Goal: Task Accomplishment & Management: Use online tool/utility

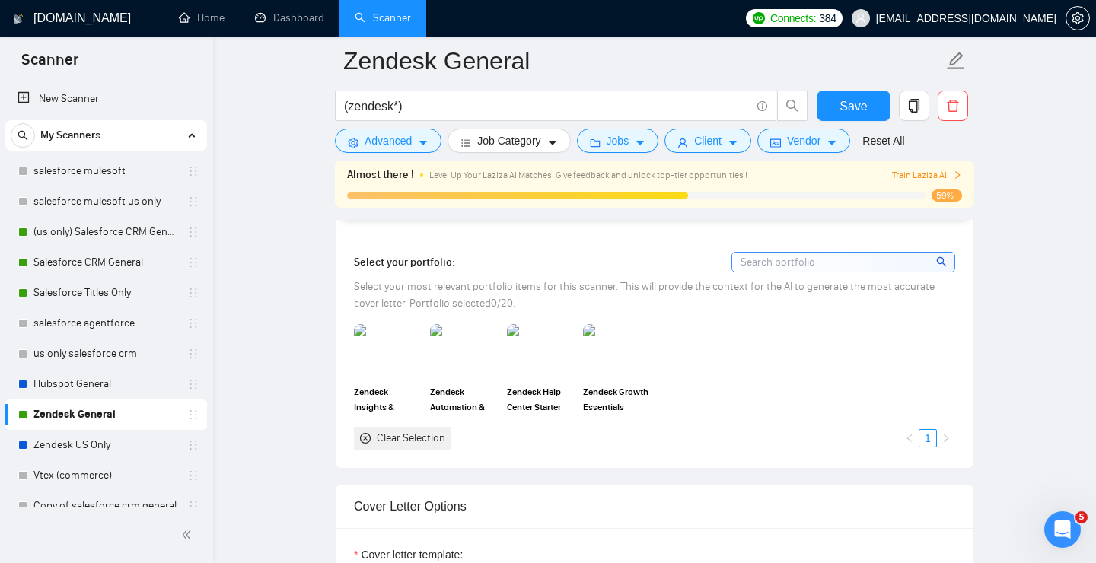
scroll to position [1368, 0]
click at [371, 351] on img at bounding box center [387, 352] width 64 height 50
click at [449, 350] on img at bounding box center [464, 352] width 64 height 50
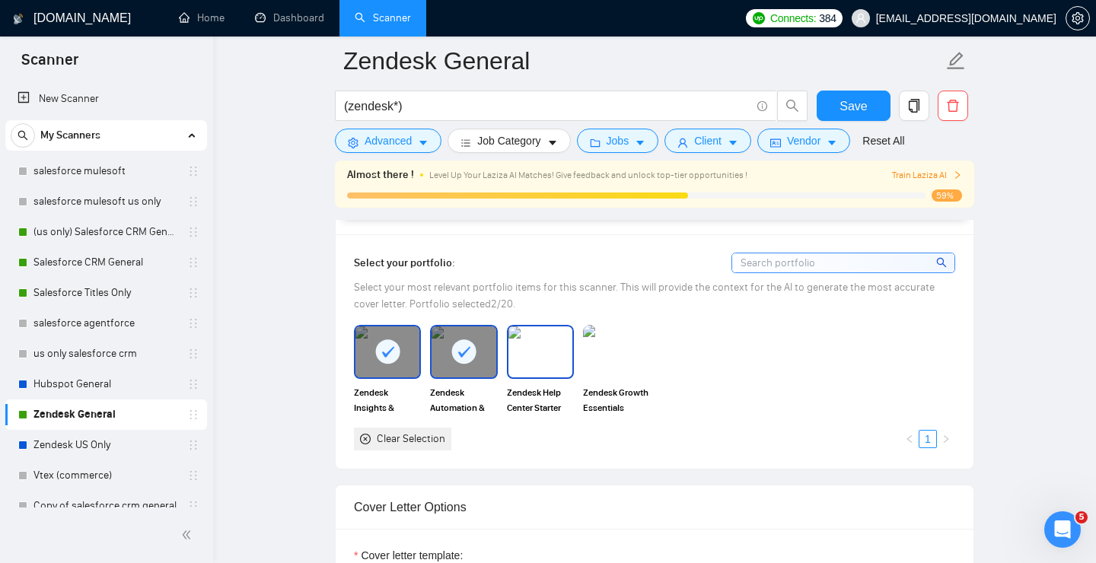
click at [555, 355] on img at bounding box center [540, 352] width 64 height 50
click at [652, 359] on div "Zendesk Growth Essentials Package" at bounding box center [616, 370] width 76 height 90
click at [629, 356] on img at bounding box center [617, 352] width 64 height 50
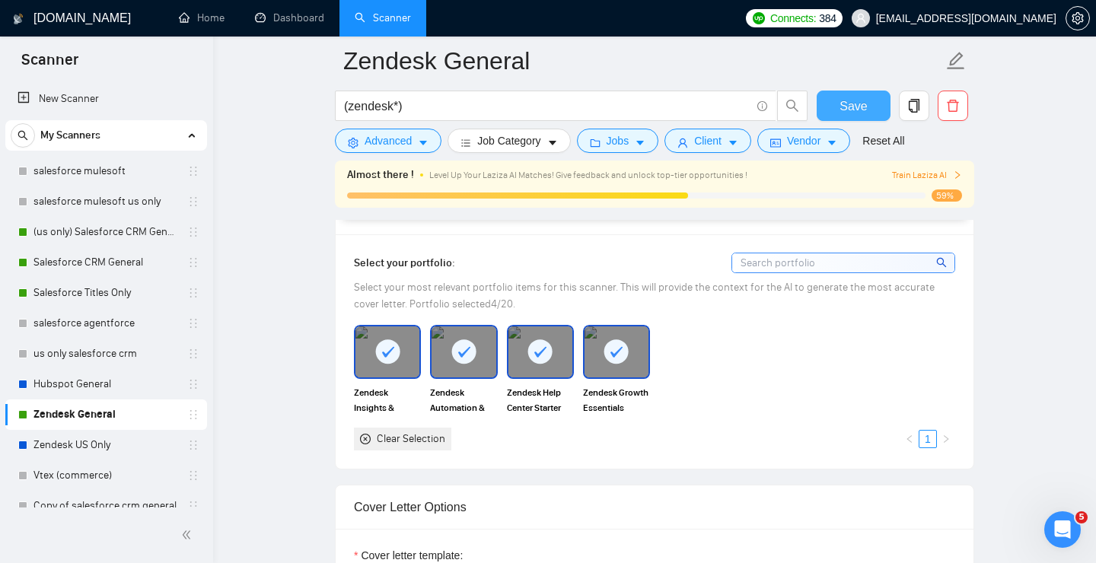
click at [844, 100] on span "Save" at bounding box center [852, 106] width 27 height 19
